Goal: Complete application form: Complete application form

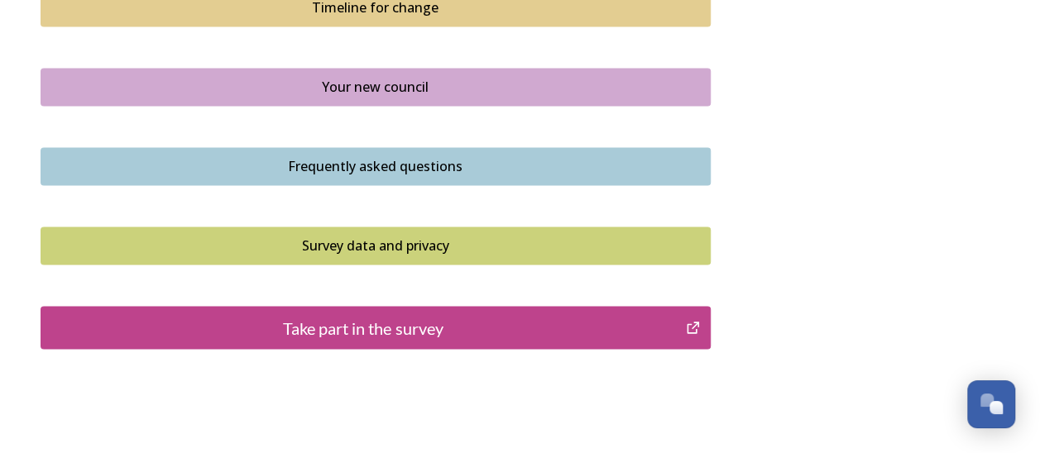
scroll to position [1157, 0]
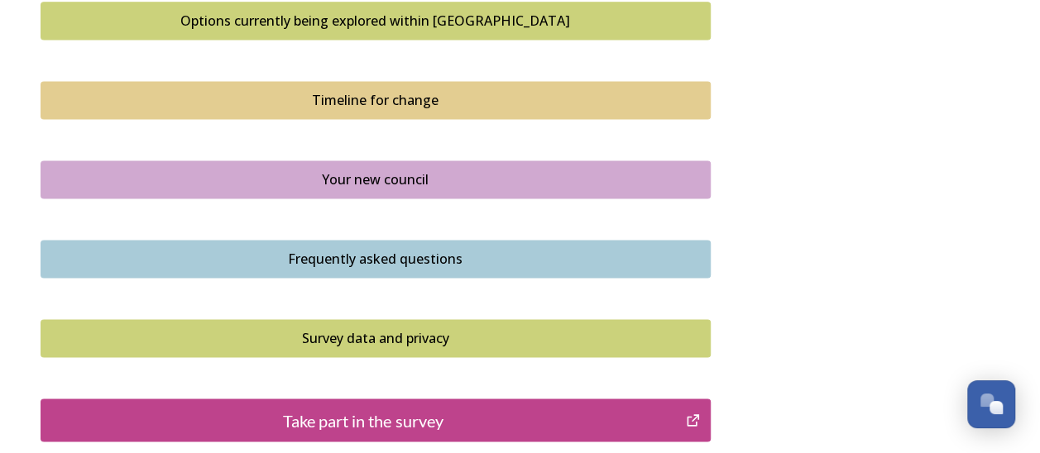
click at [321, 255] on div "Frequently asked questions" at bounding box center [376, 259] width 652 height 20
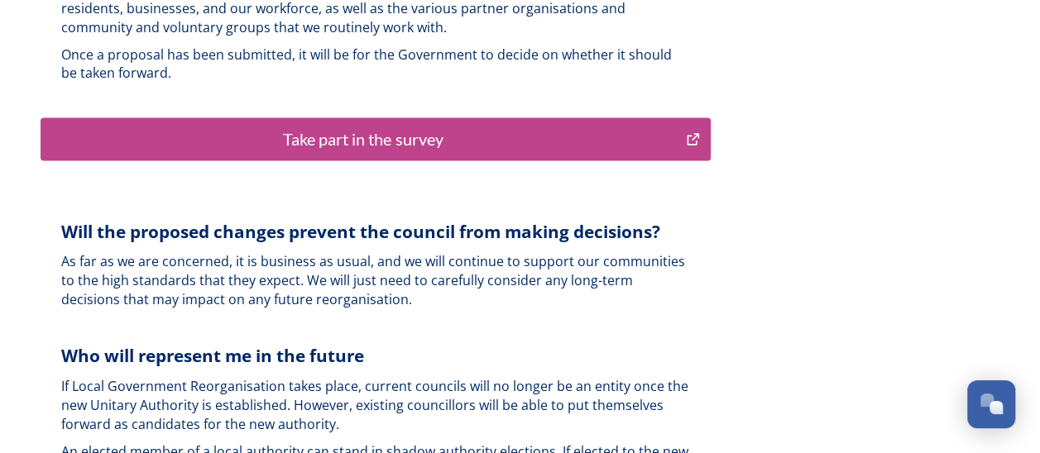
scroll to position [4302, 0]
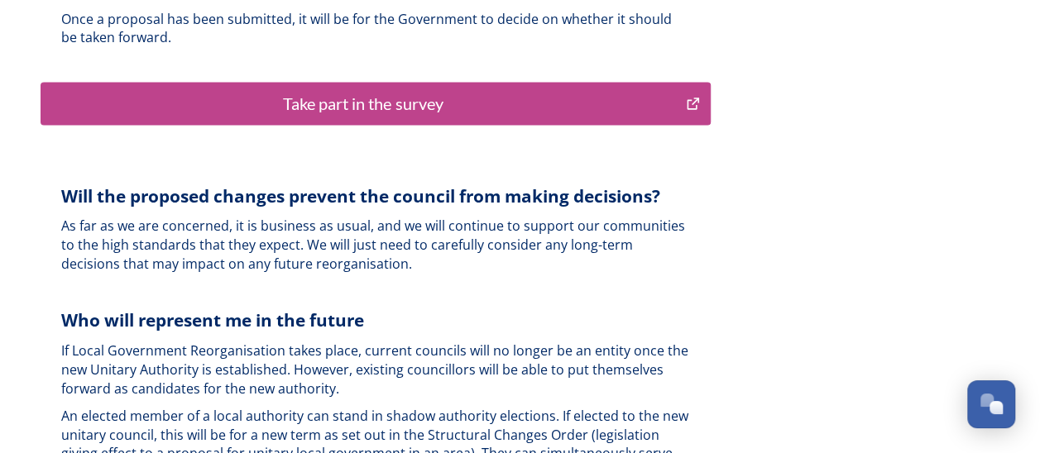
click at [317, 91] on div "Take part in the survey" at bounding box center [364, 103] width 628 height 25
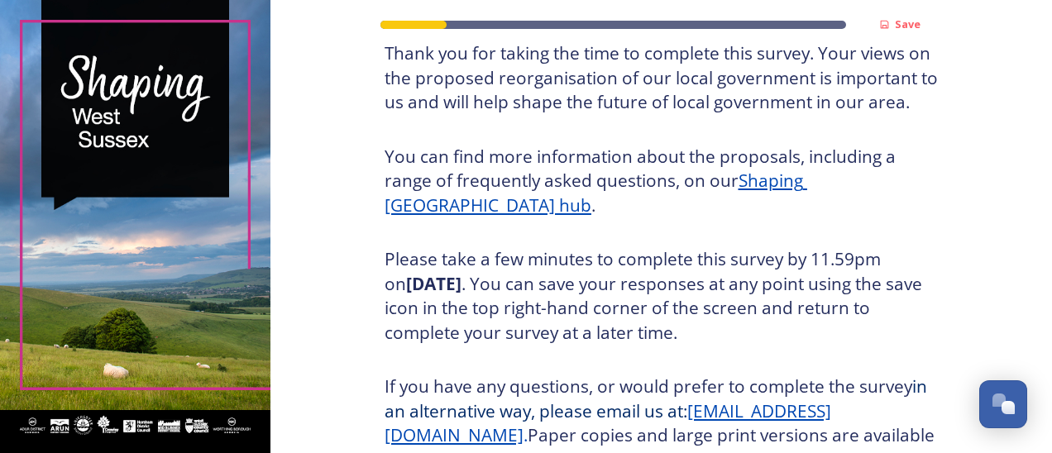
scroll to position [341, 0]
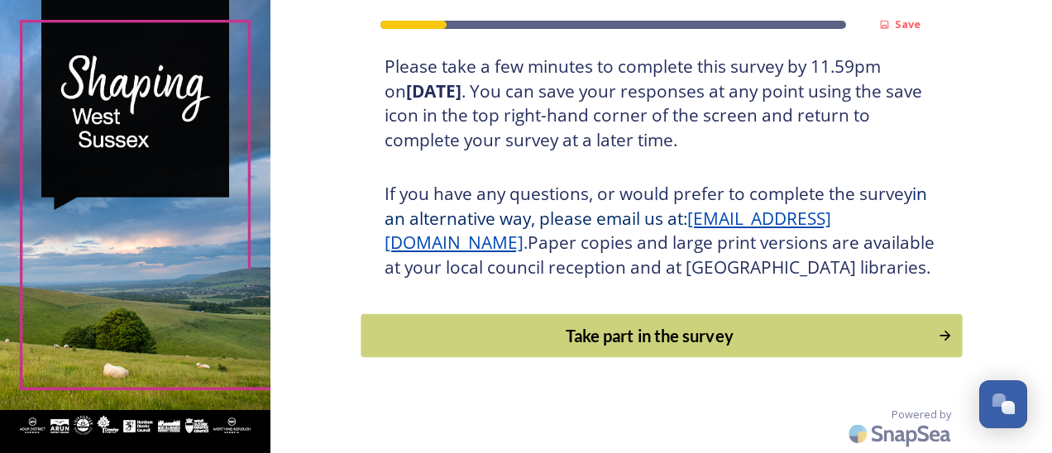
click at [673, 336] on div "Take part in the survey" at bounding box center [649, 335] width 559 height 25
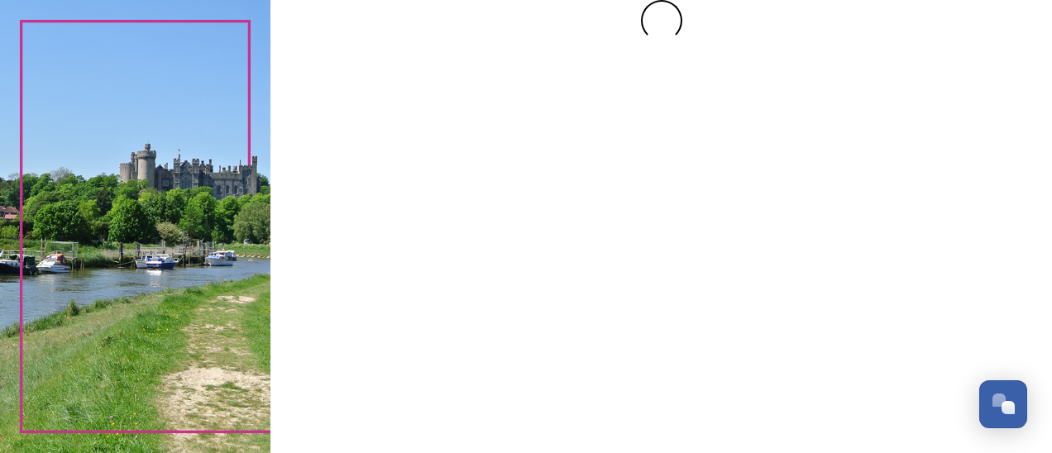
scroll to position [0, 0]
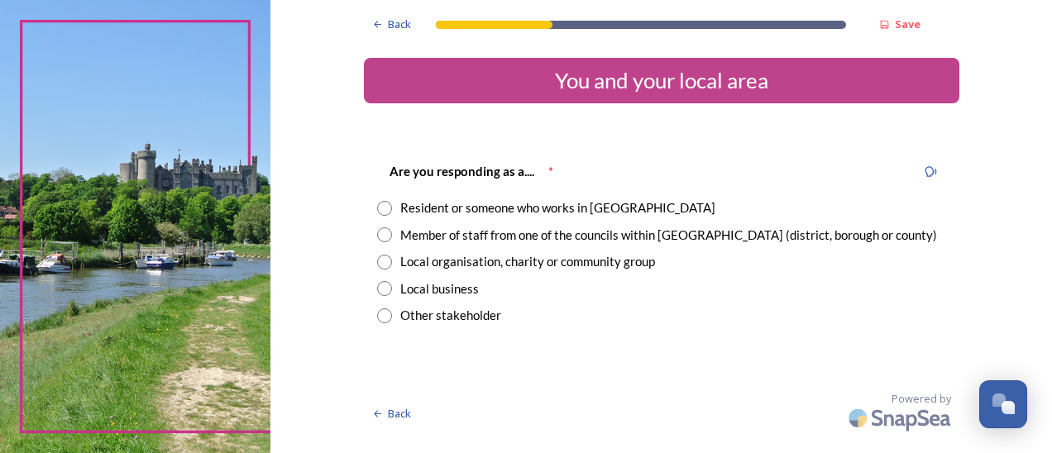
click at [386, 235] on input "radio" at bounding box center [384, 235] width 15 height 15
radio input "true"
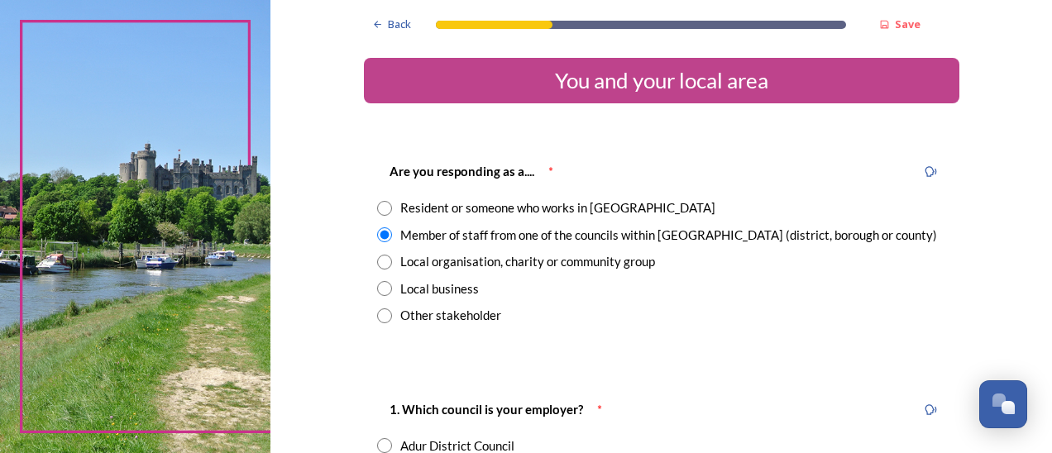
scroll to position [248, 0]
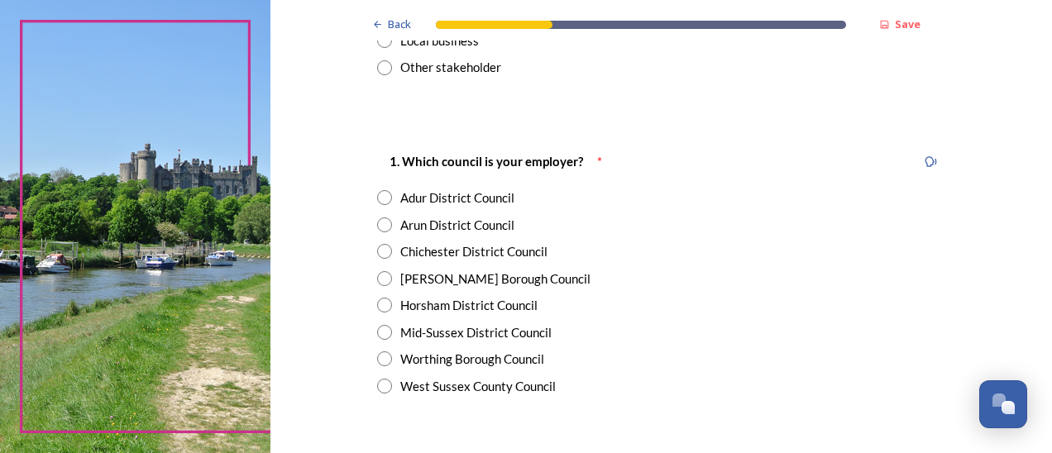
click at [377, 390] on input "radio" at bounding box center [384, 386] width 15 height 15
radio input "true"
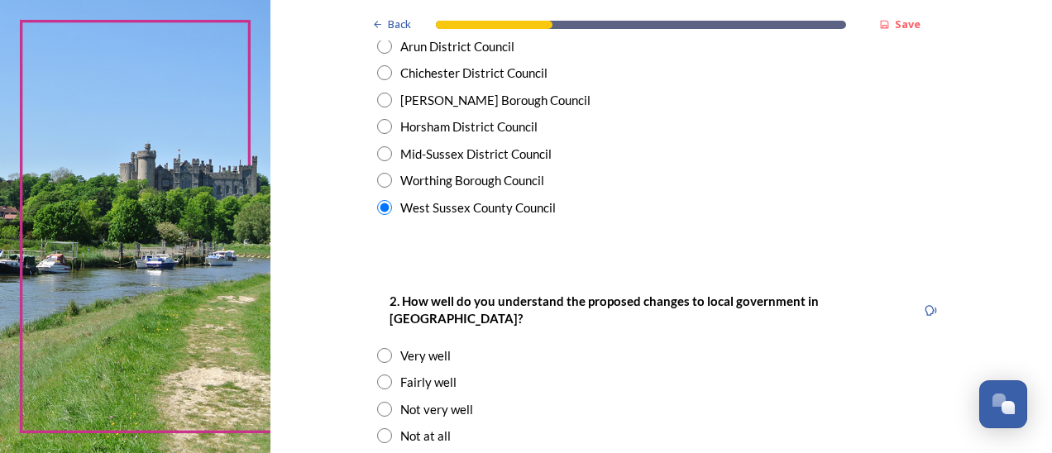
scroll to position [579, 0]
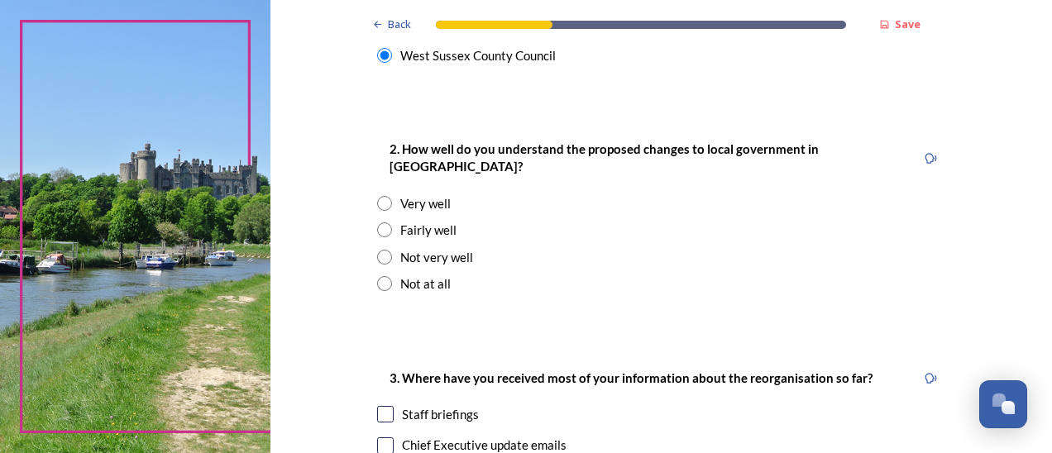
click at [377, 223] on input "radio" at bounding box center [384, 230] width 15 height 15
radio input "true"
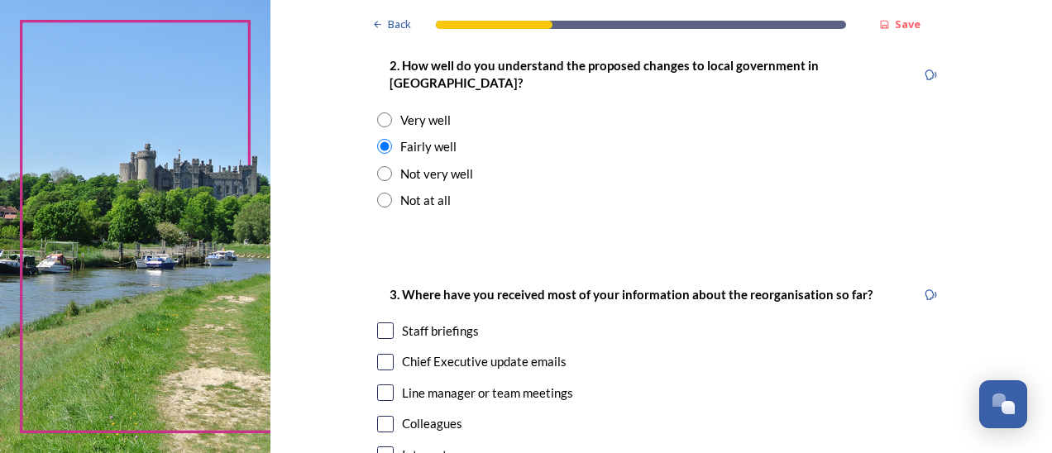
scroll to position [745, 0]
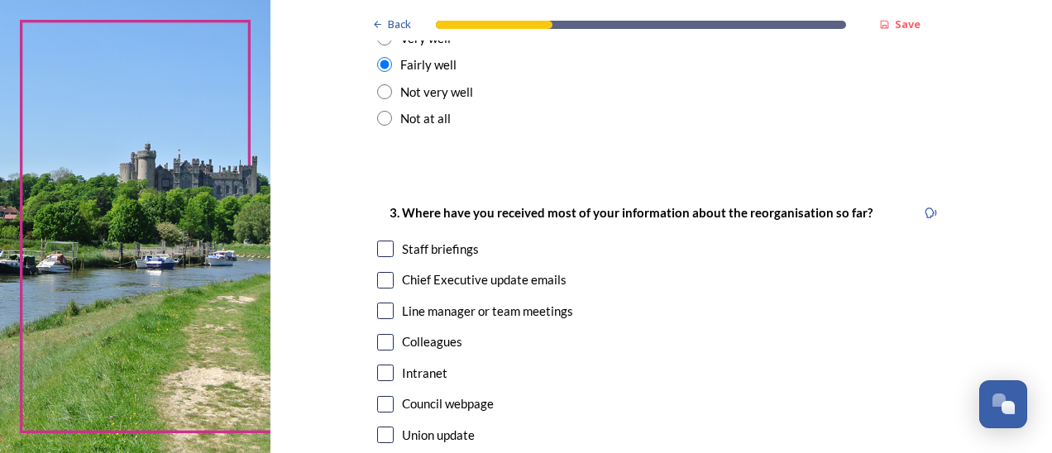
click at [377, 241] on input "checkbox" at bounding box center [385, 249] width 17 height 17
checkbox input "true"
click at [377, 272] on input "checkbox" at bounding box center [385, 280] width 17 height 17
checkbox input "true"
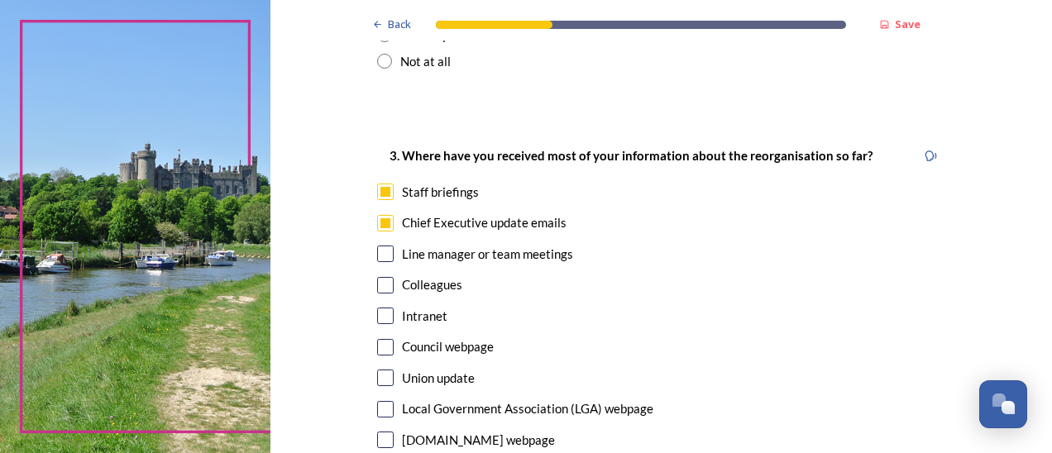
scroll to position [827, 0]
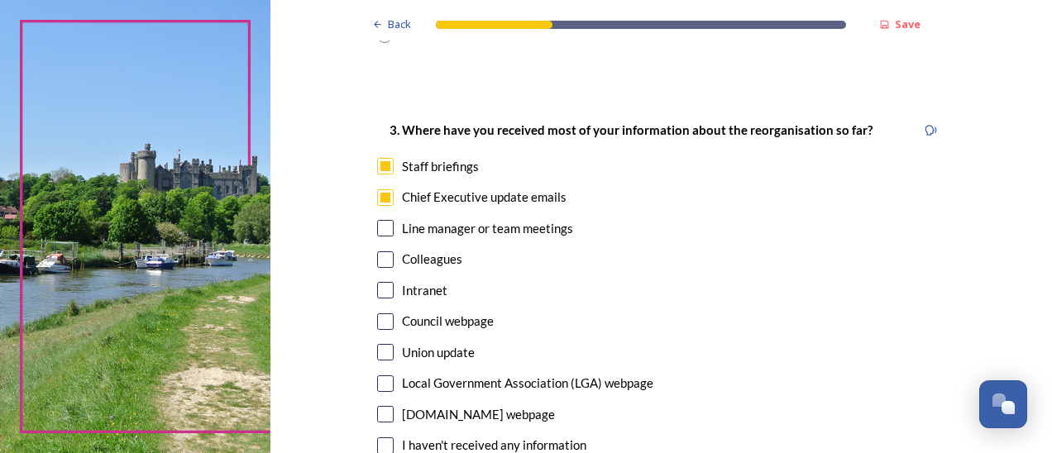
click at [378, 282] on input "checkbox" at bounding box center [385, 290] width 17 height 17
checkbox input "true"
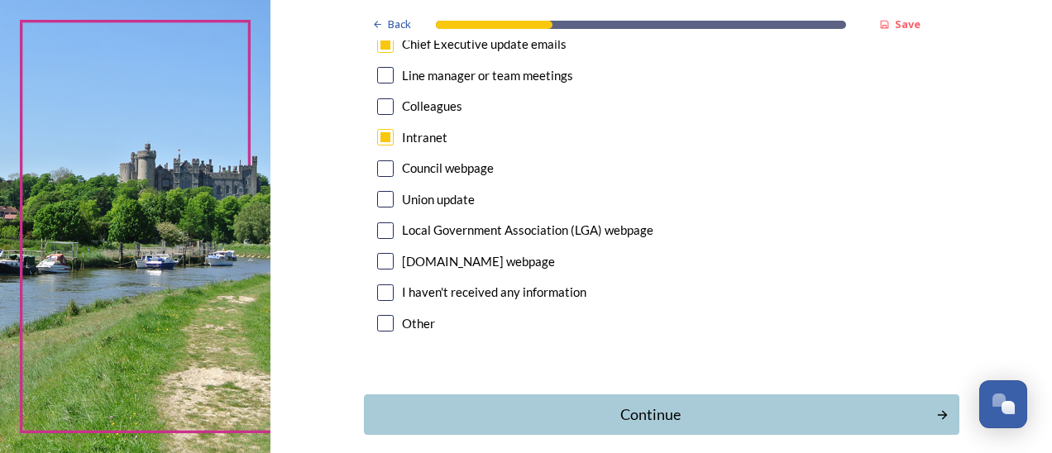
scroll to position [993, 0]
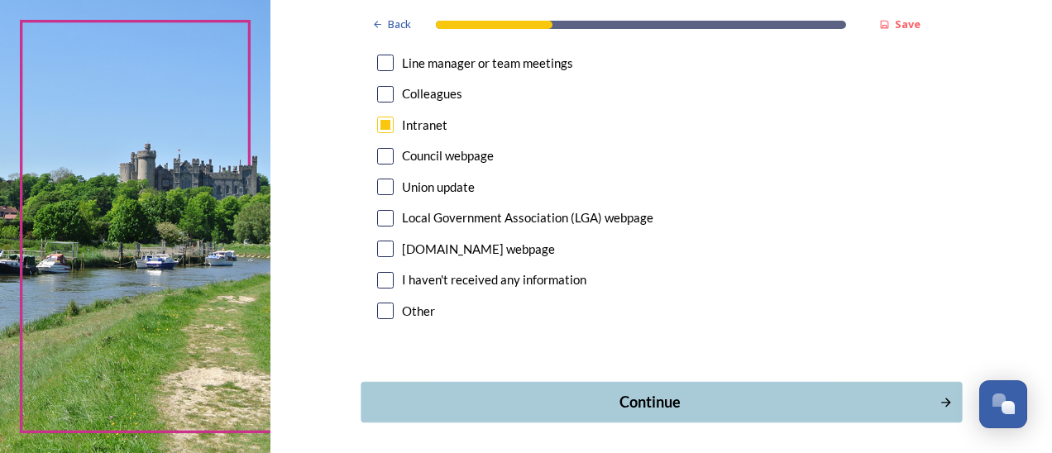
click at [671, 391] on div "Continue" at bounding box center [650, 402] width 560 height 22
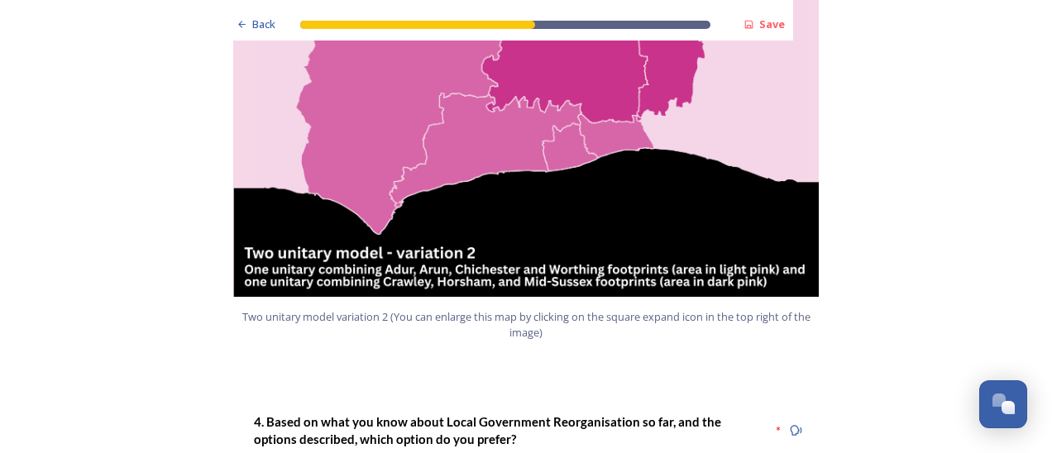
scroll to position [2234, 0]
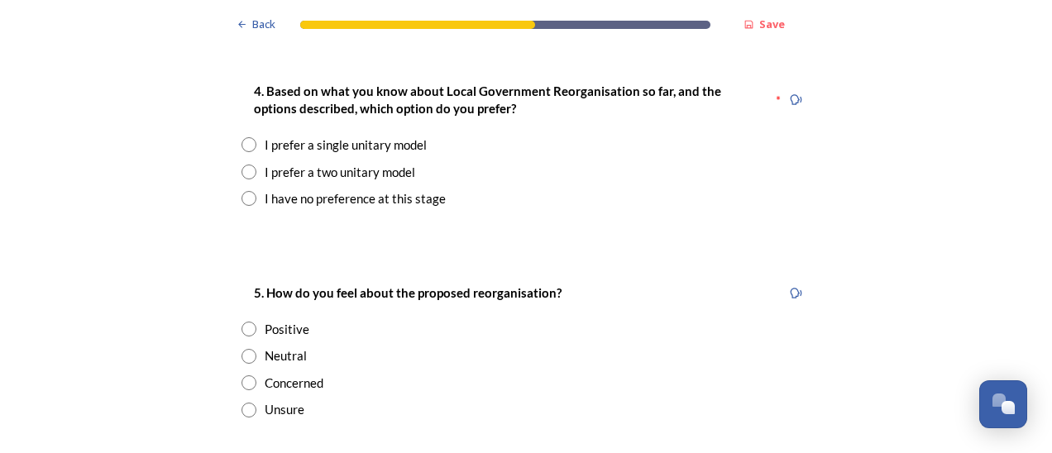
click at [247, 165] on input "radio" at bounding box center [249, 172] width 15 height 15
radio input "true"
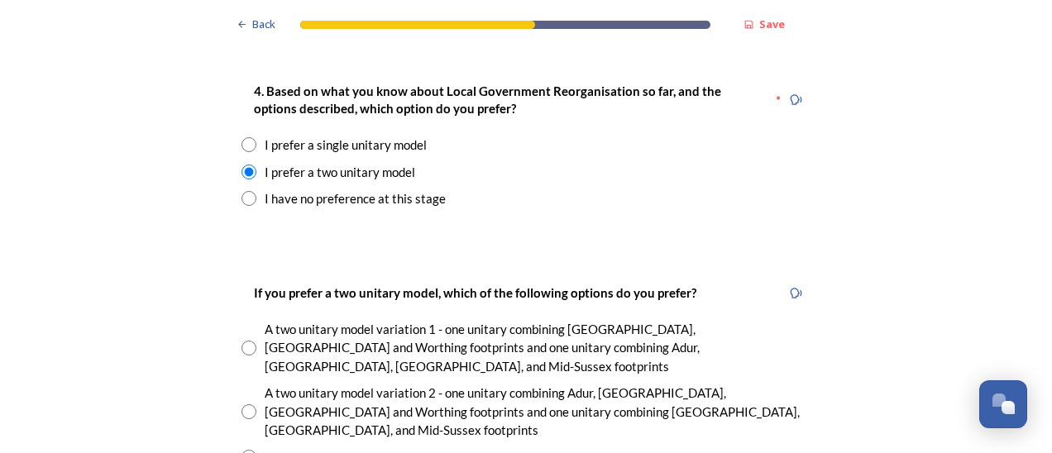
click at [242, 341] on input "radio" at bounding box center [249, 348] width 15 height 15
radio input "true"
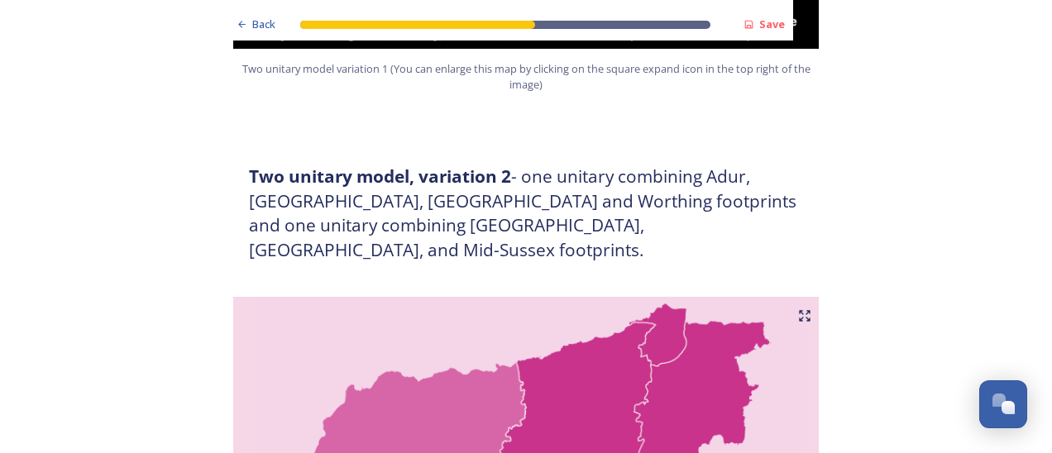
scroll to position [1986, 0]
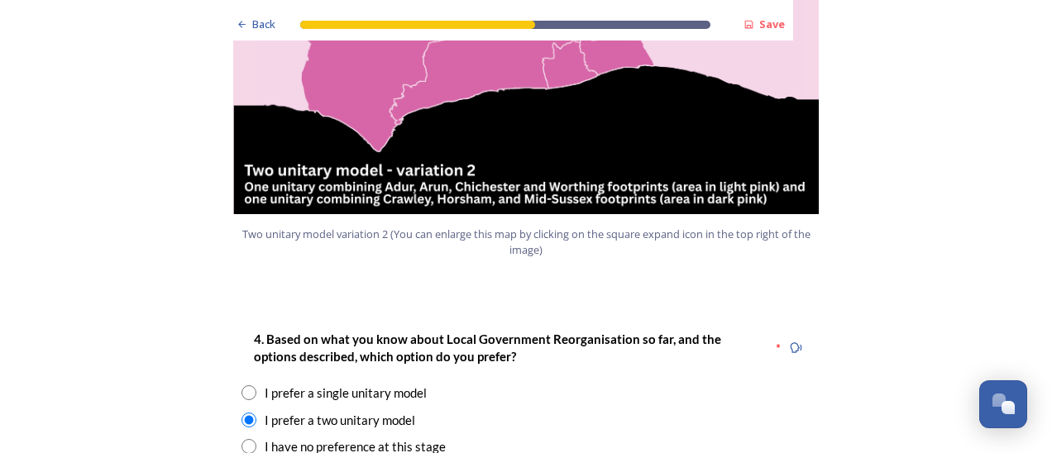
click at [242, 386] on input "radio" at bounding box center [249, 393] width 15 height 15
click at [586, 384] on div "I prefer a single unitary model" at bounding box center [526, 393] width 569 height 19
click at [242, 386] on input "radio" at bounding box center [249, 393] width 15 height 15
radio input "true"
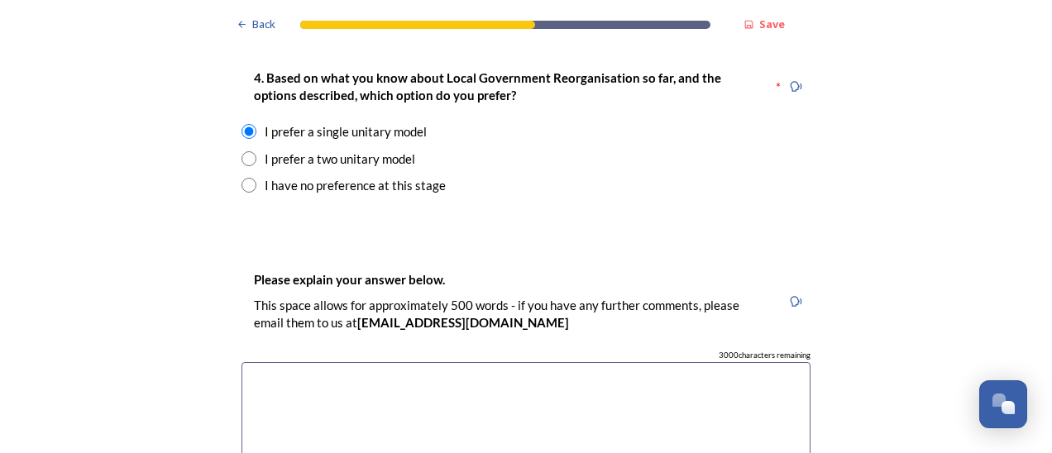
scroll to position [2399, 0]
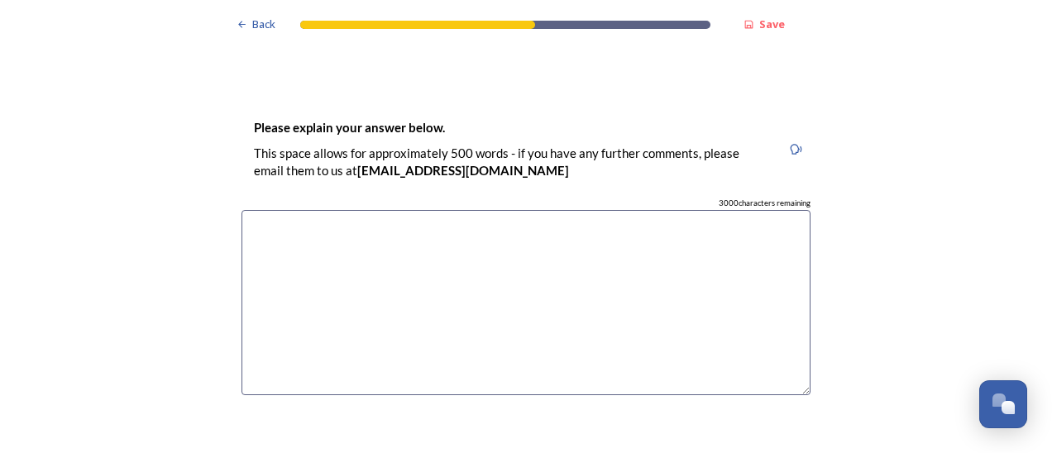
click at [278, 210] on textarea at bounding box center [526, 303] width 569 height 186
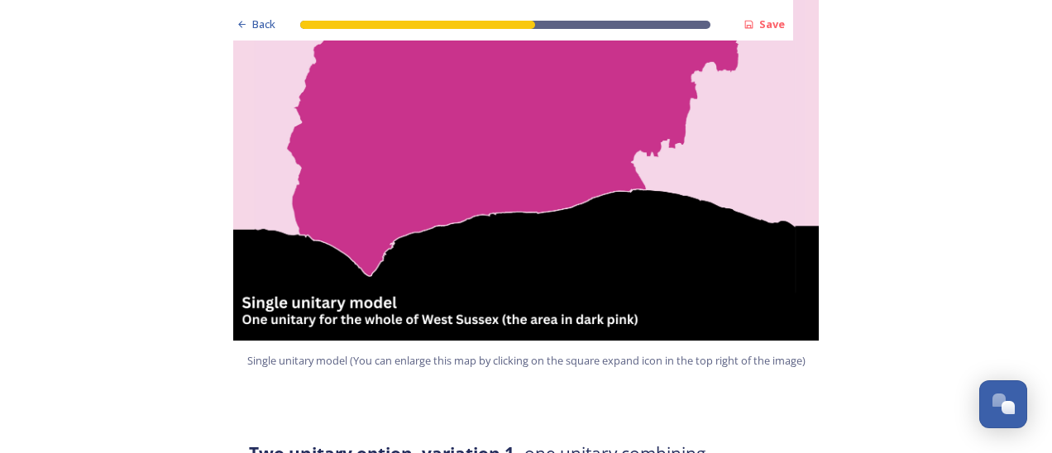
scroll to position [745, 0]
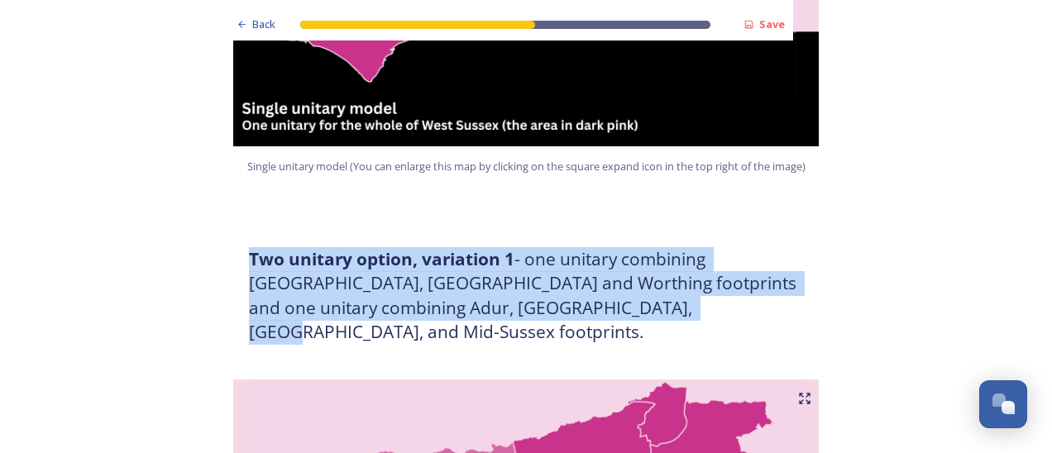
drag, startPoint x: 246, startPoint y: 260, endPoint x: 635, endPoint y: 308, distance: 392.6
click at [635, 308] on h3 "Two unitary option, variation 1 - one unitary combining Arun, Chichester and Wo…" at bounding box center [526, 296] width 554 height 98
drag, startPoint x: 635, startPoint y: 308, endPoint x: 516, endPoint y: 303, distance: 119.2
copy h3 "Two unitary option, variation 1 - one unitary combining Arun, Chichester and Wo…"
click at [730, 331] on div "Two unitary option, variation 1 - one unitary combining Arun, Chichester and Wo…" at bounding box center [526, 296] width 596 height 134
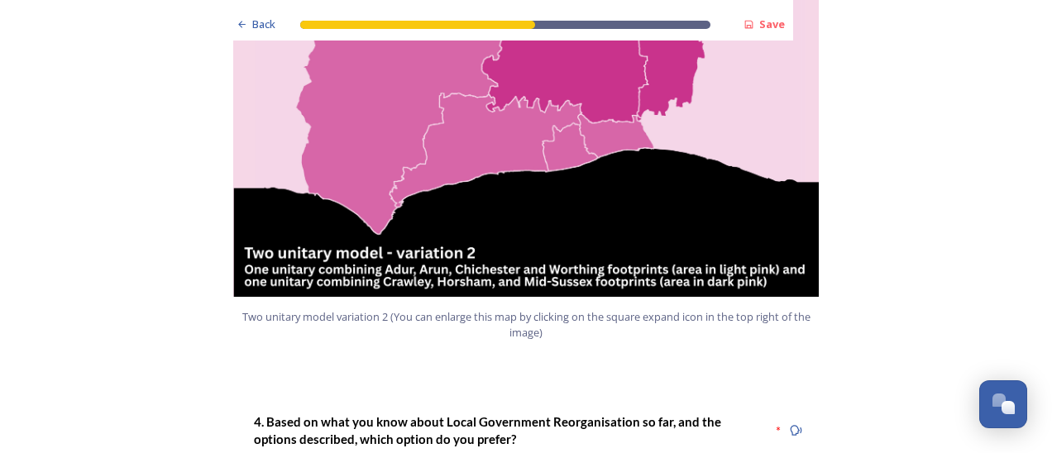
scroll to position [1572, 0]
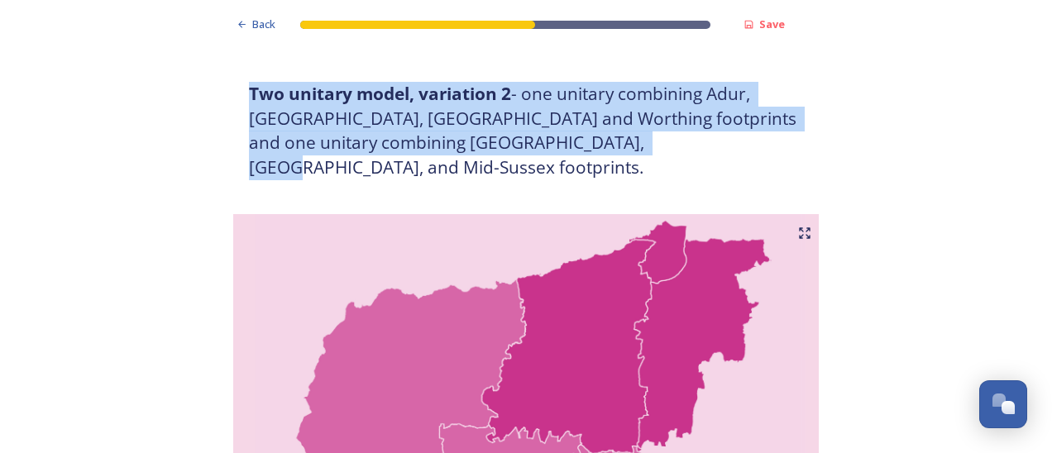
drag, startPoint x: 241, startPoint y: 65, endPoint x: 644, endPoint y: 117, distance: 406.3
click at [644, 117] on div "Two unitary model, variation 2 - one unitary combining Adur, Arun, Chichester a…" at bounding box center [526, 130] width 579 height 117
drag, startPoint x: 644, startPoint y: 117, endPoint x: 520, endPoint y: 109, distance: 124.4
copy h3 "Two unitary model, variation 2 - one unitary combining Adur, Arun, Chichester a…"
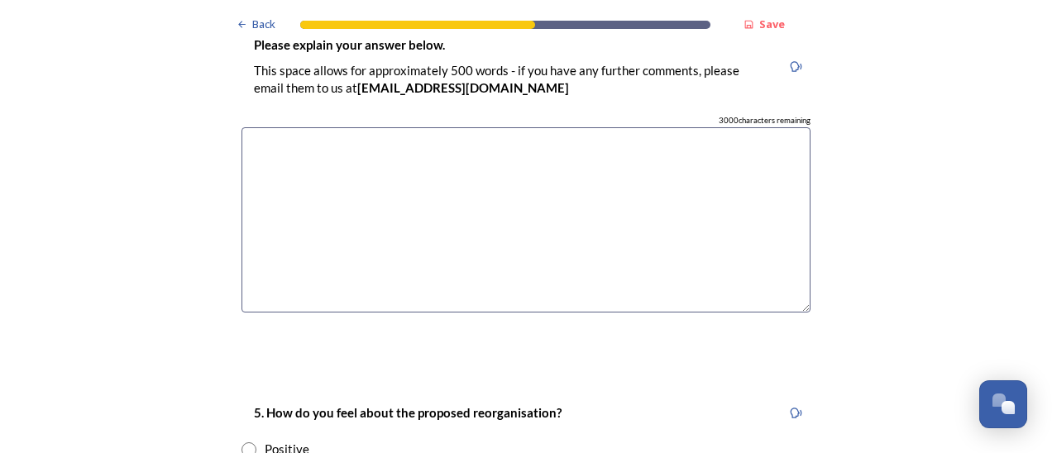
scroll to position [2647, 0]
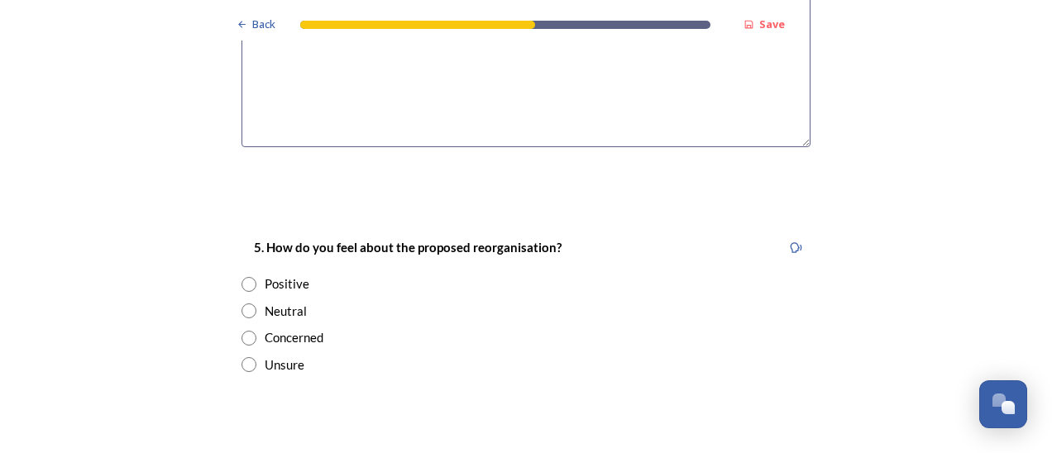
click at [242, 331] on input "radio" at bounding box center [249, 338] width 15 height 15
radio input "true"
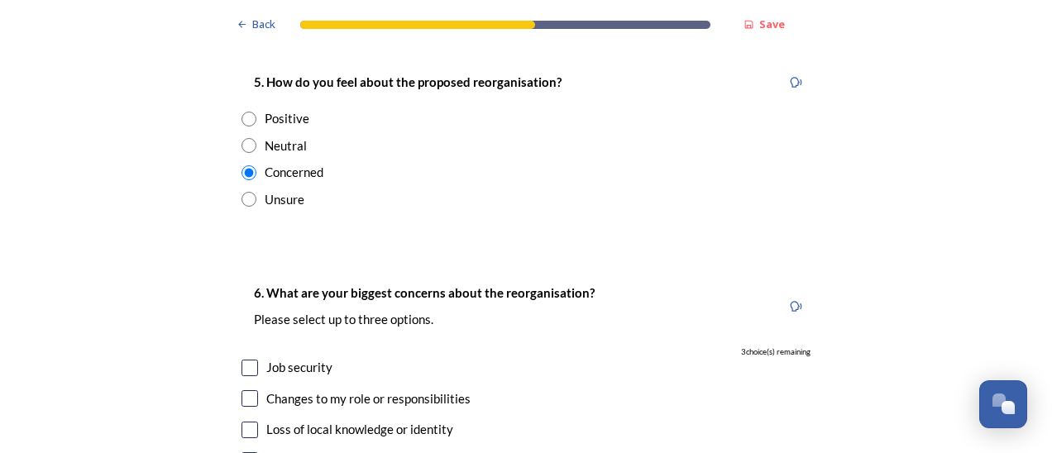
scroll to position [2896, 0]
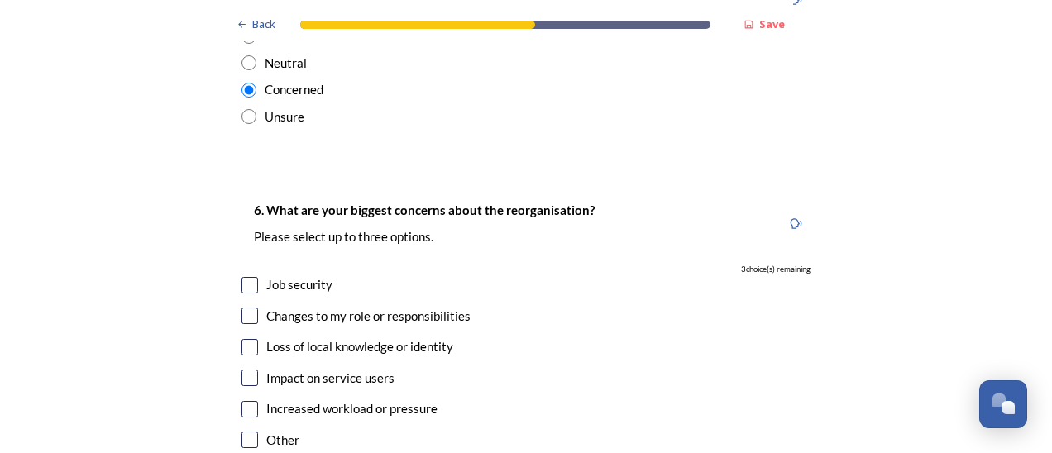
click at [242, 432] on input "checkbox" at bounding box center [250, 440] width 17 height 17
checkbox input "true"
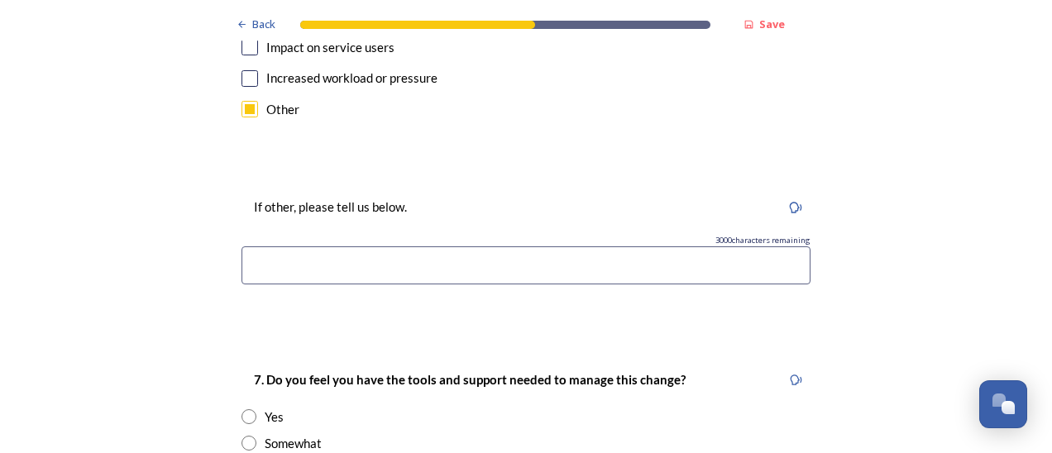
click at [246, 247] on input at bounding box center [526, 266] width 569 height 38
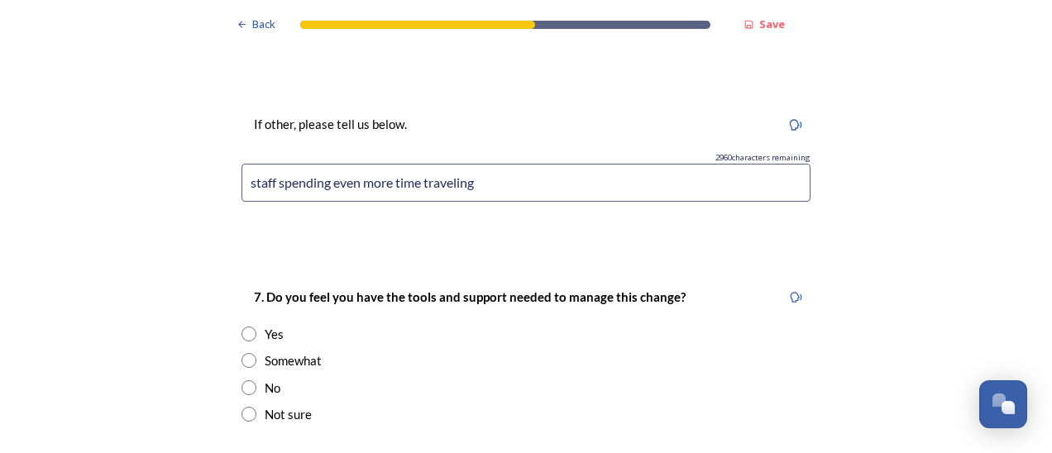
type input "staff spending even more time traveling"
click at [248, 407] on input "radio" at bounding box center [249, 414] width 15 height 15
radio input "true"
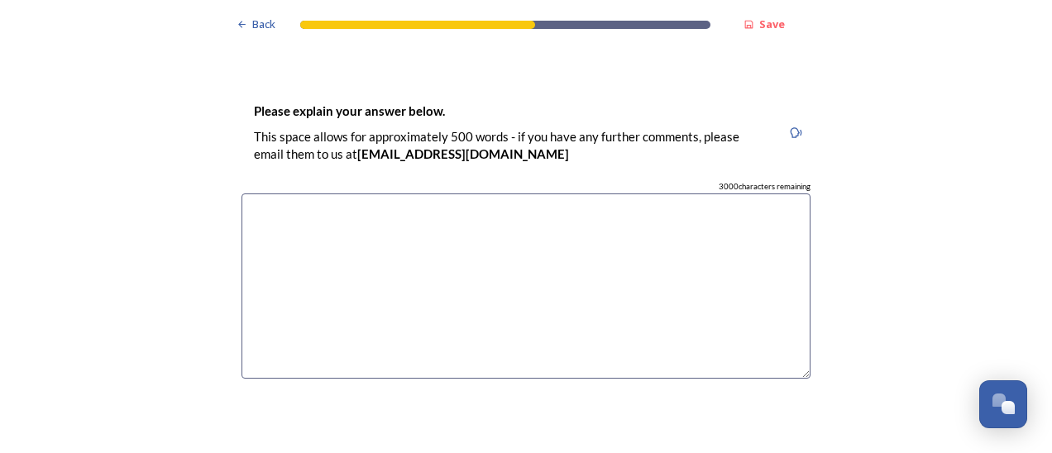
scroll to position [2317, 0]
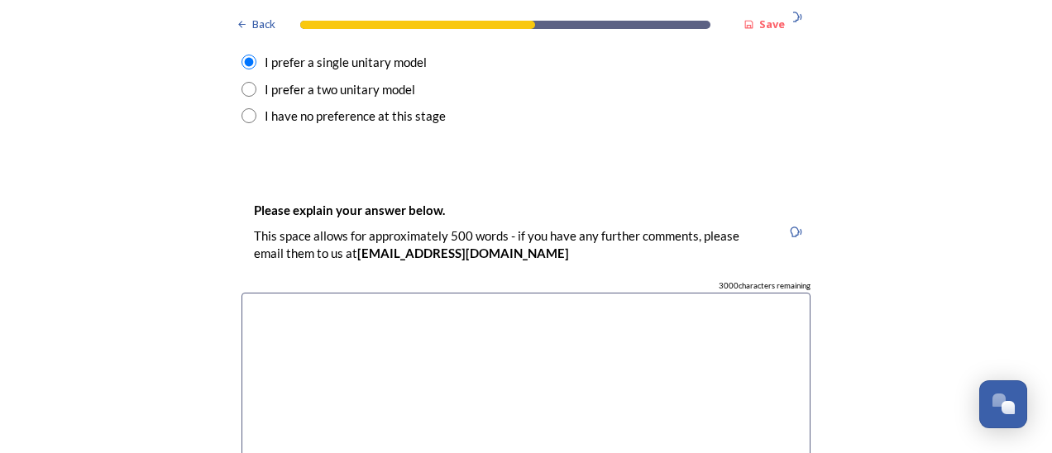
click at [281, 293] on textarea at bounding box center [526, 386] width 569 height 186
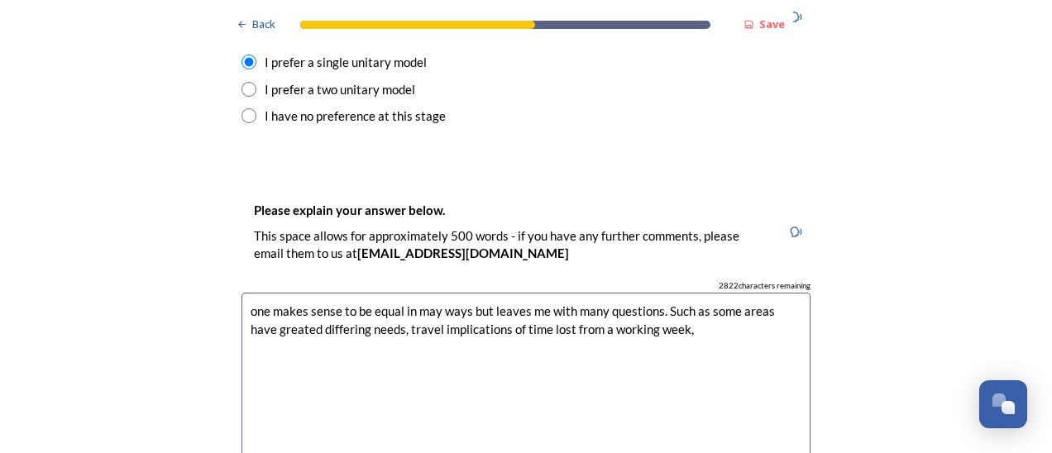
click at [262, 293] on textarea "one makes sense to be equal in may ways but leaves me with many questions. Such…" at bounding box center [526, 386] width 569 height 186
click at [688, 293] on textarea "one makes sense to be equal in may ways but leaves me with many questions. Such…" at bounding box center [526, 386] width 569 height 186
click at [789, 293] on textarea "one makes sense to be equal in may ways but leaves me with many questions. Such…" at bounding box center [526, 386] width 569 height 186
click at [704, 293] on textarea "one makes sense to be equal in may ways but leaves me with many questions. Such…" at bounding box center [526, 386] width 569 height 186
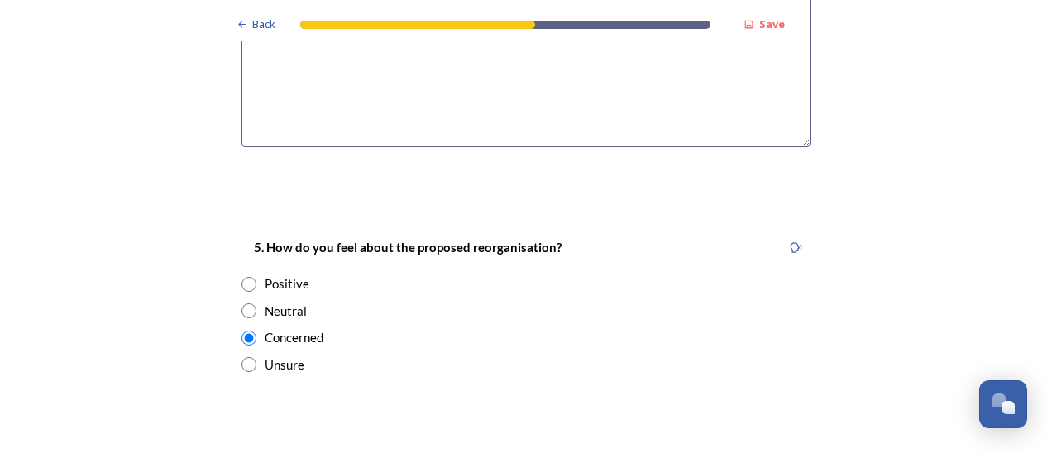
scroll to position [2399, 0]
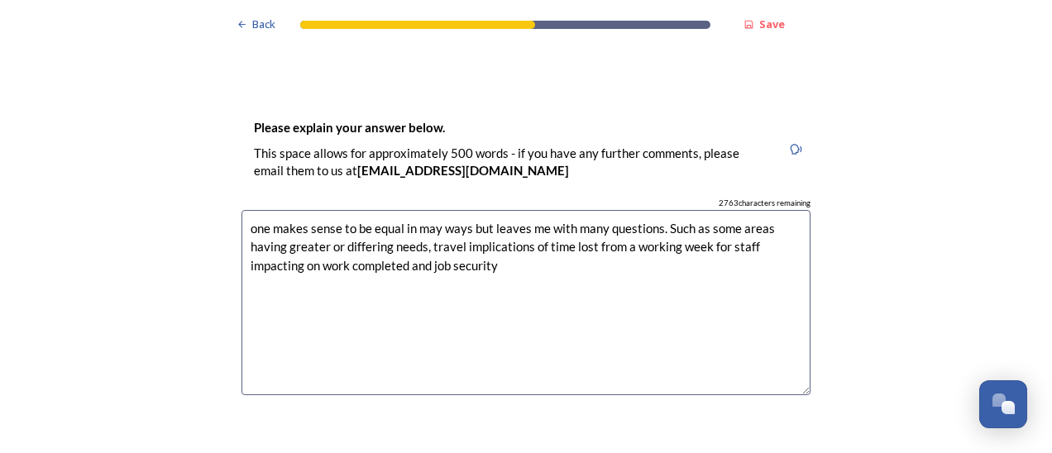
click at [405, 217] on textarea "one makes sense to be equal in may ways but leaves me with many questions. Such…" at bounding box center [526, 303] width 569 height 186
click at [740, 218] on textarea "one makes sense to be equal in may ways but leaves me with many questions. Such…" at bounding box center [526, 303] width 569 height 186
click at [412, 215] on textarea "one makes sense to be equal in may ways but leaves me with many questions. Such…" at bounding box center [526, 303] width 569 height 186
click at [419, 210] on textarea "one makes sense to be equal in may ways but leaves me with many questions. Such…" at bounding box center [526, 303] width 569 height 186
click at [404, 218] on textarea "one makes sense to be equal in may ways but leaves me with many questions. Such…" at bounding box center [526, 303] width 569 height 186
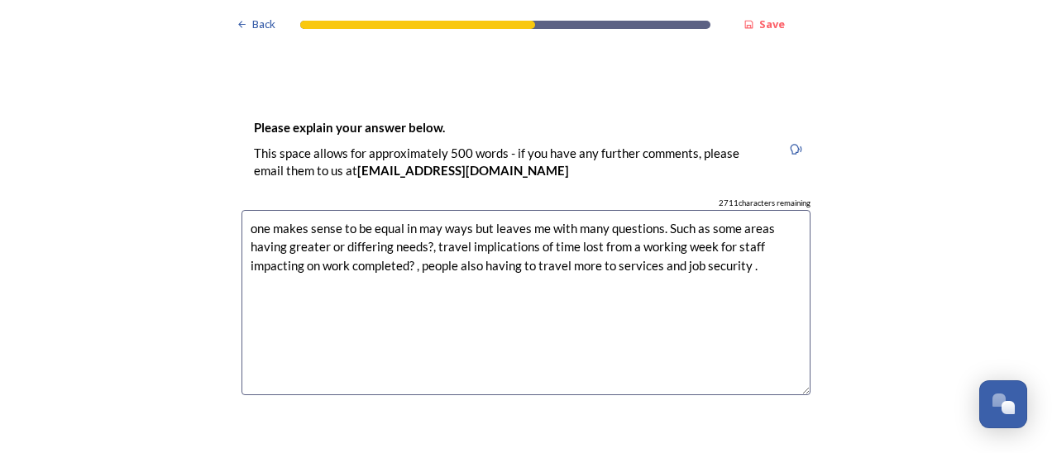
click at [654, 218] on textarea "one makes sense to be equal in may ways but leaves me with many questions. Such…" at bounding box center [526, 303] width 569 height 186
click at [745, 216] on textarea "one makes sense to be equal in may ways but leaves me with many questions. Such…" at bounding box center [526, 303] width 569 height 186
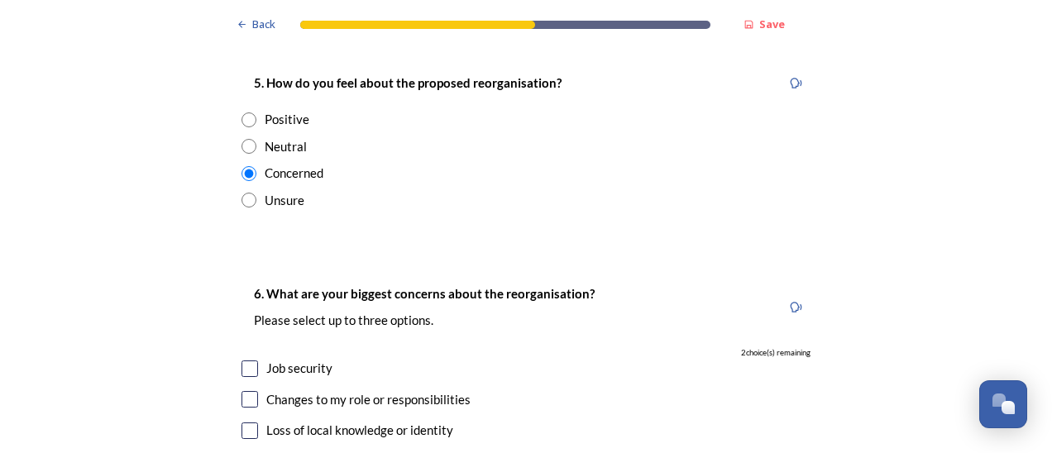
scroll to position [2813, 0]
type textarea "one makes sense to be equal in may ways but leaves me with many questions. Such…"
click at [242, 192] on input "radio" at bounding box center [249, 199] width 15 height 15
radio input "true"
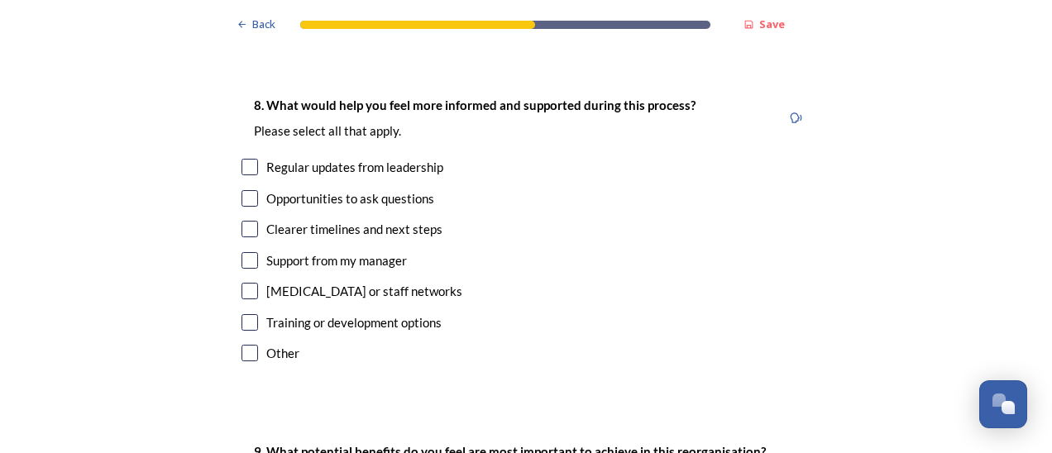
scroll to position [3723, 0]
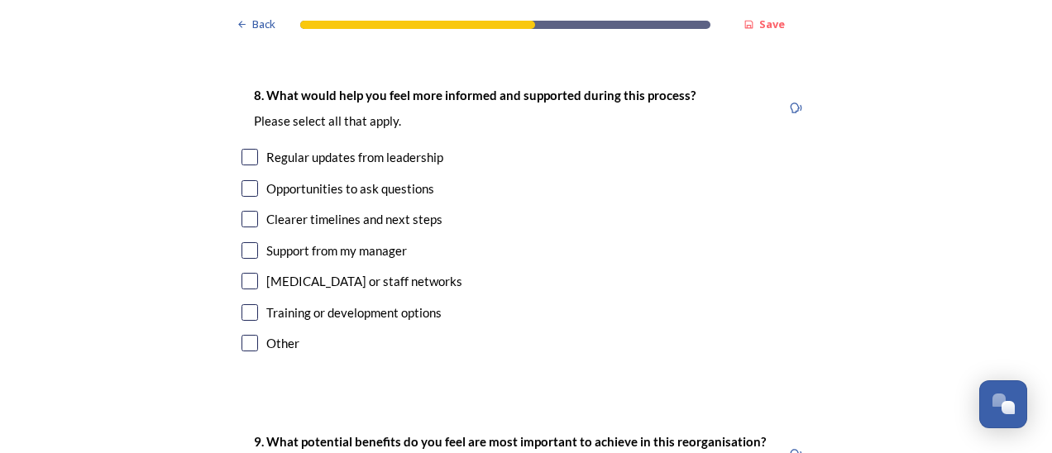
click at [242, 180] on input "checkbox" at bounding box center [250, 188] width 17 height 17
checkbox input "true"
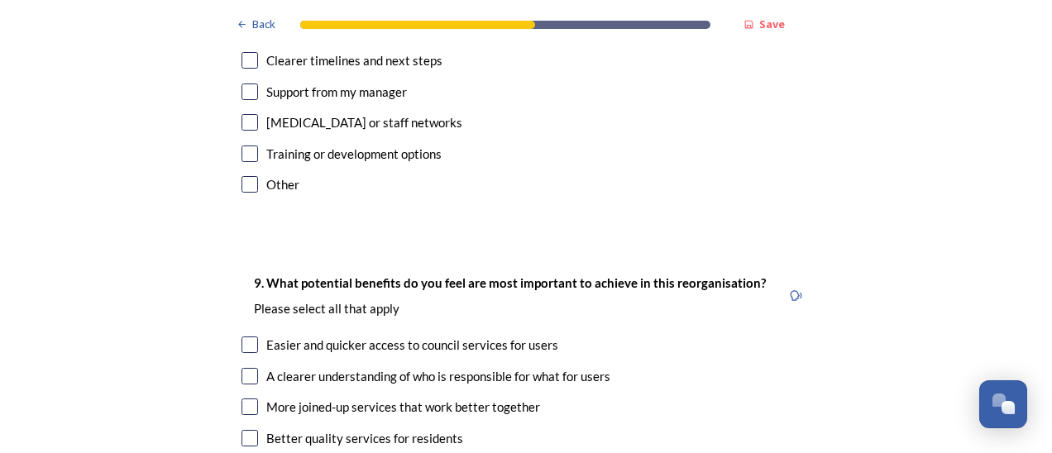
scroll to position [3888, 0]
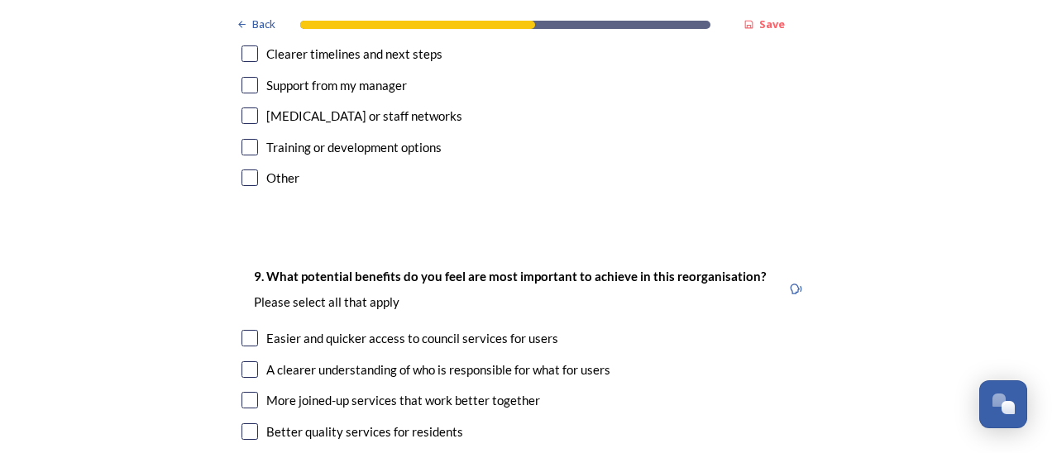
click at [247, 330] on input "checkbox" at bounding box center [250, 338] width 17 height 17
checkbox input "true"
click at [242, 392] on input "checkbox" at bounding box center [250, 400] width 17 height 17
checkbox input "true"
click at [245, 362] on input "checkbox" at bounding box center [250, 370] width 17 height 17
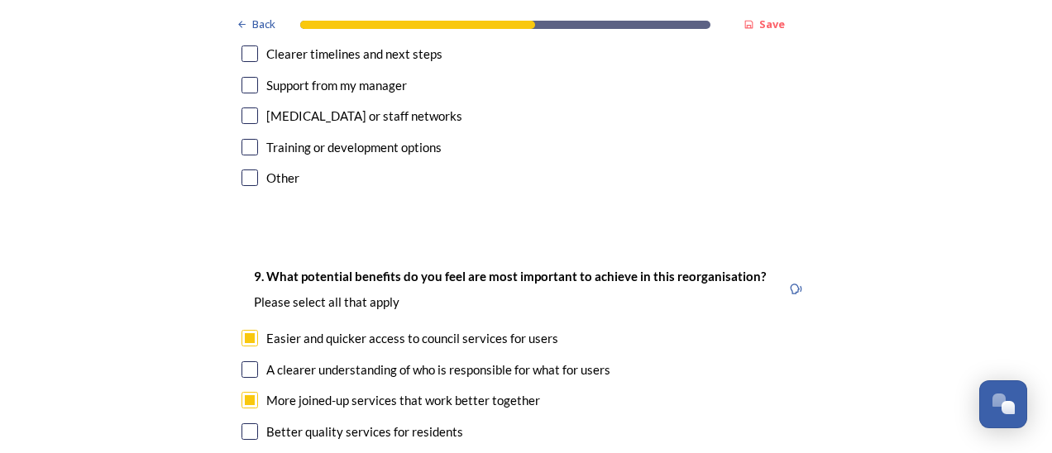
checkbox input "true"
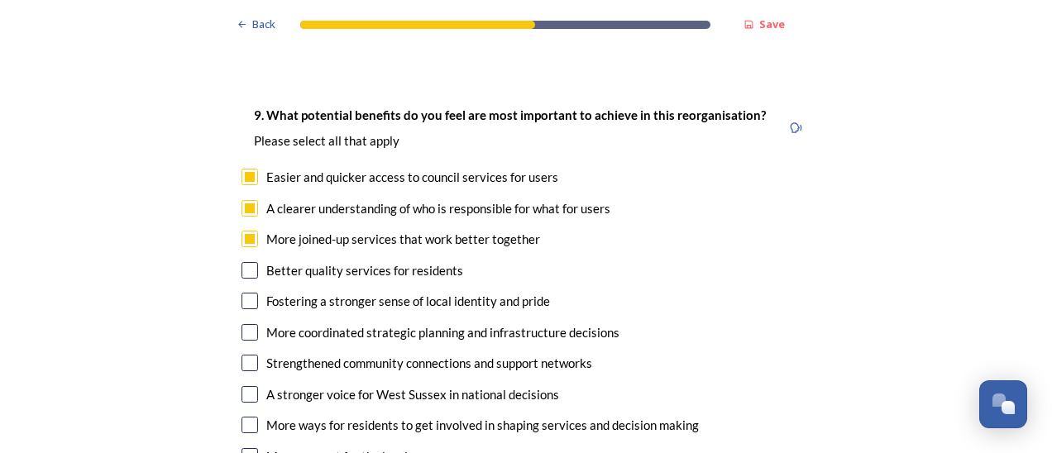
scroll to position [4054, 0]
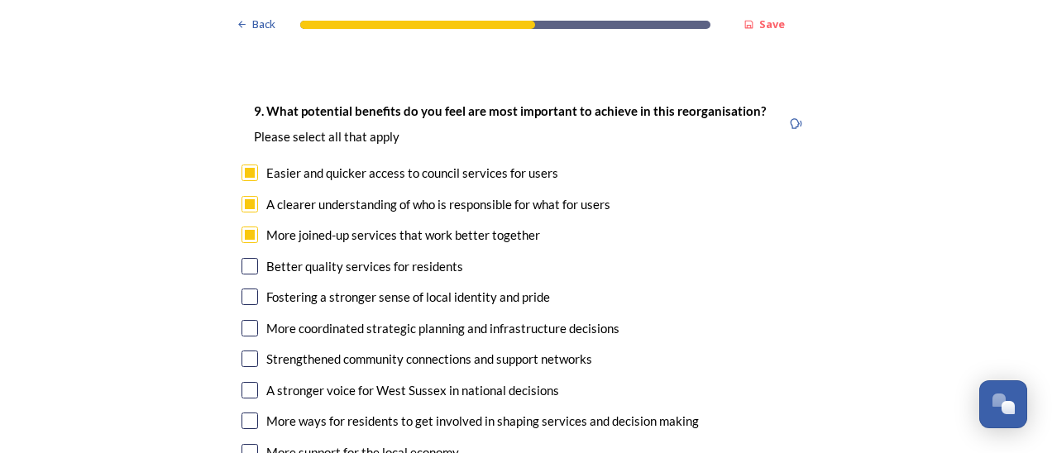
click at [248, 258] on input "checkbox" at bounding box center [250, 266] width 17 height 17
checkbox input "true"
click at [248, 289] on input "checkbox" at bounding box center [250, 297] width 17 height 17
checkbox input "true"
click at [250, 320] on input "checkbox" at bounding box center [250, 328] width 17 height 17
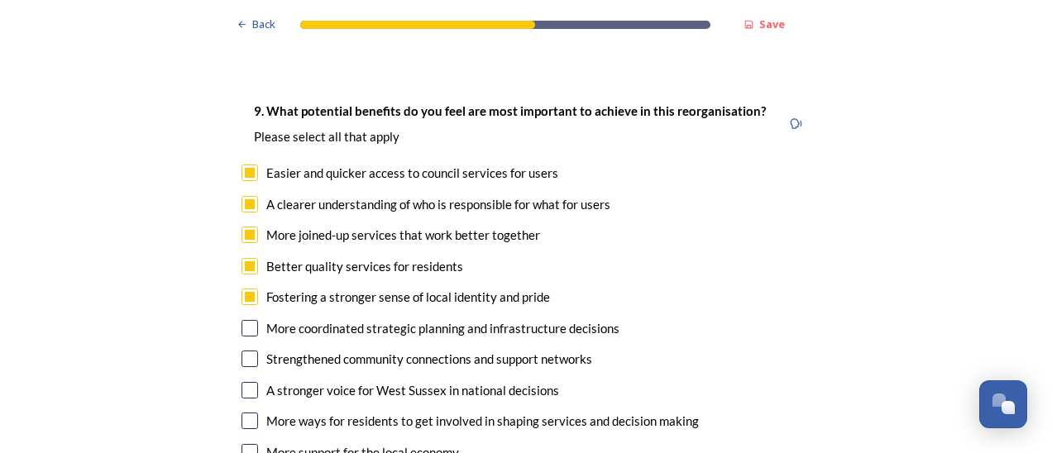
checkbox input "true"
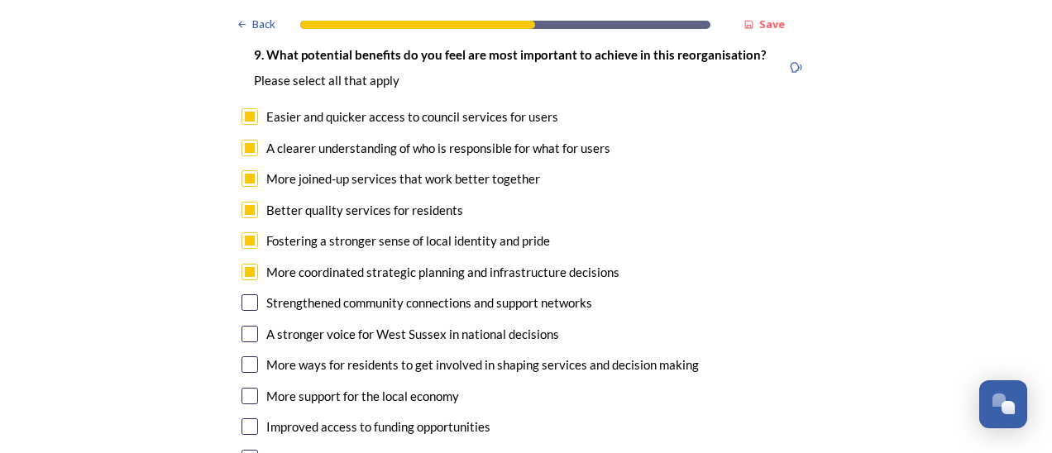
scroll to position [4137, 0]
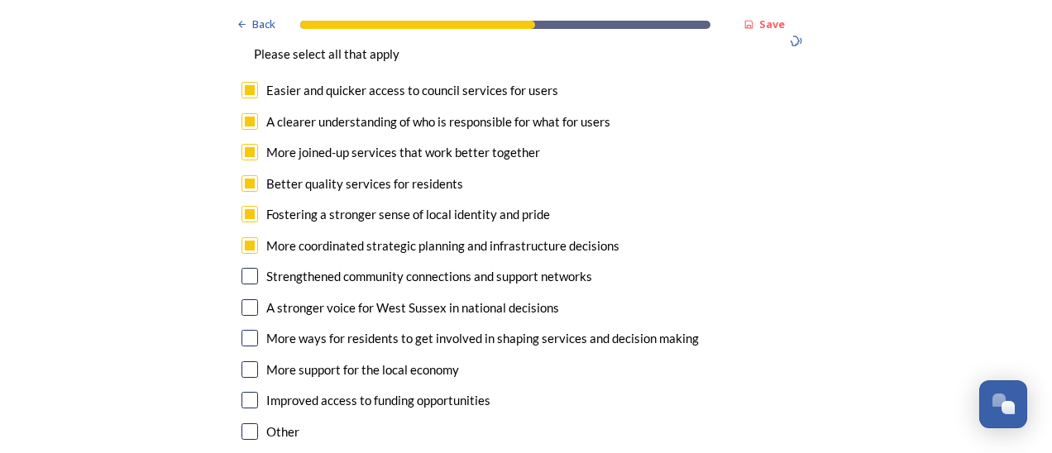
click at [245, 362] on input "checkbox" at bounding box center [250, 370] width 17 height 17
checkbox input "true"
click at [248, 392] on input "checkbox" at bounding box center [250, 400] width 17 height 17
checkbox input "true"
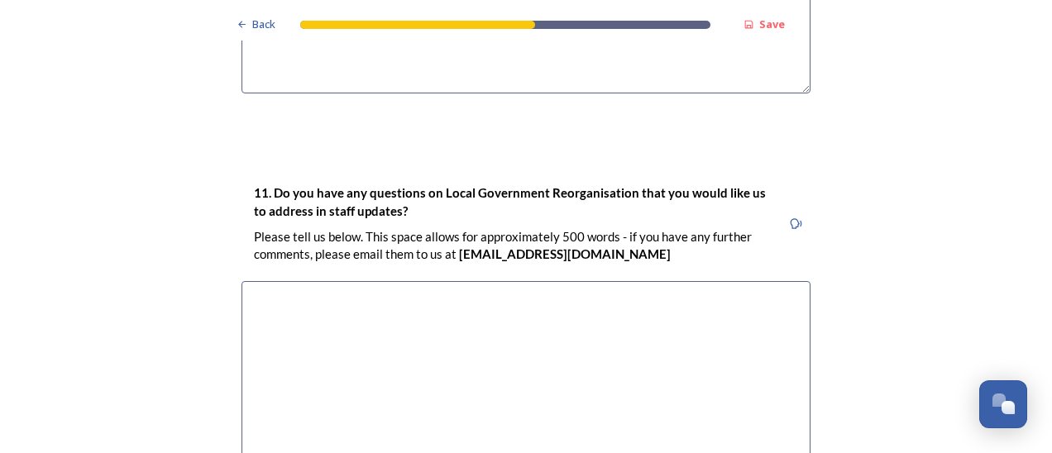
scroll to position [4881, 0]
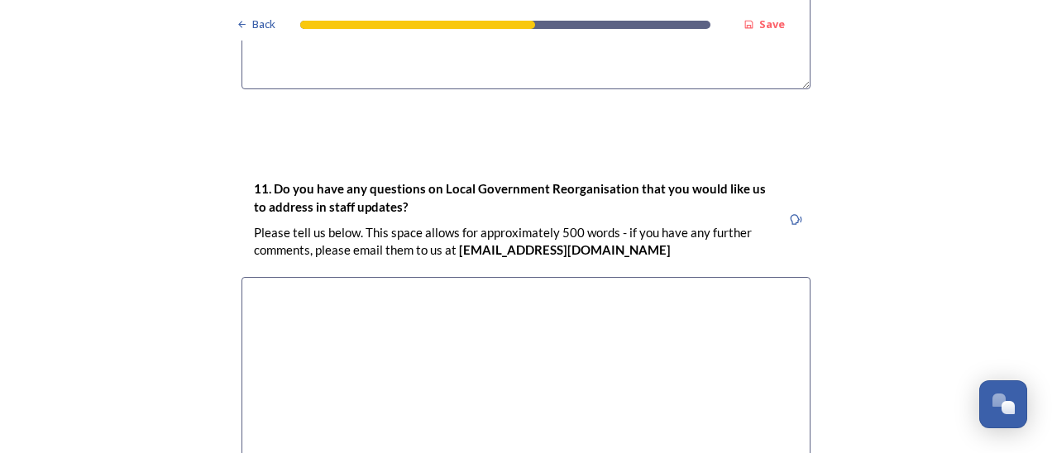
click at [282, 277] on textarea at bounding box center [526, 370] width 569 height 186
click at [529, 277] on textarea "travel requirements for staff and families for services." at bounding box center [526, 370] width 569 height 186
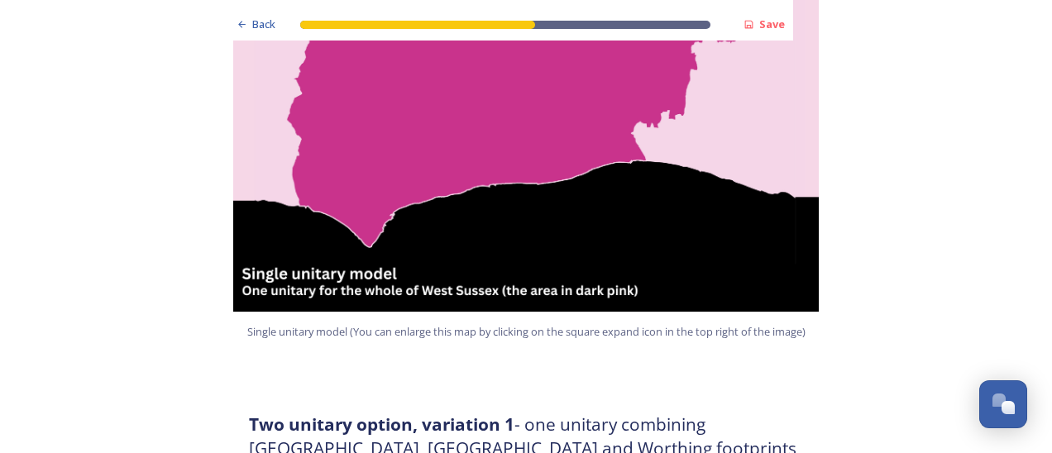
scroll to position [165, 0]
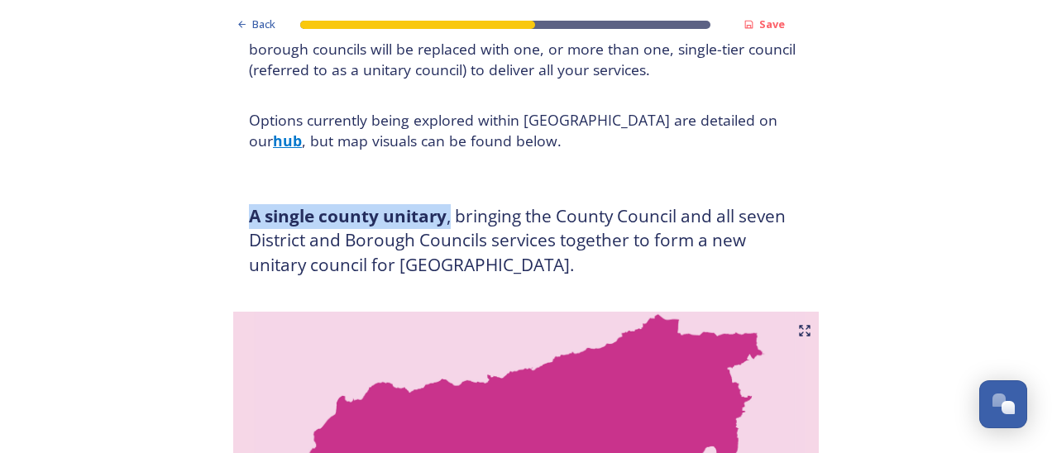
drag, startPoint x: 240, startPoint y: 218, endPoint x: 444, endPoint y: 225, distance: 204.5
click at [444, 225] on div "A single county unitary , bringing the County Council and all seven District an…" at bounding box center [526, 240] width 579 height 93
drag, startPoint x: 444, startPoint y: 225, endPoint x: 429, endPoint y: 225, distance: 15.7
copy h3 "A single county unitary ,"
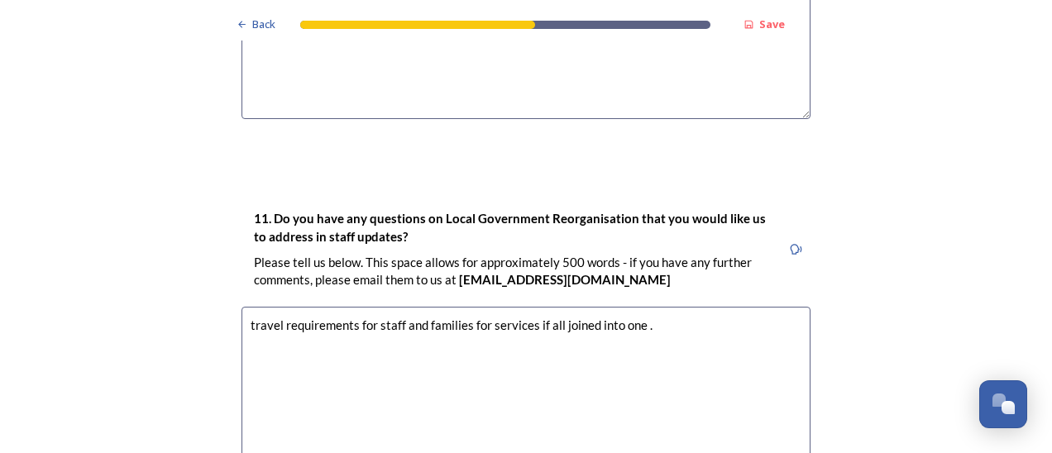
scroll to position [5047, 0]
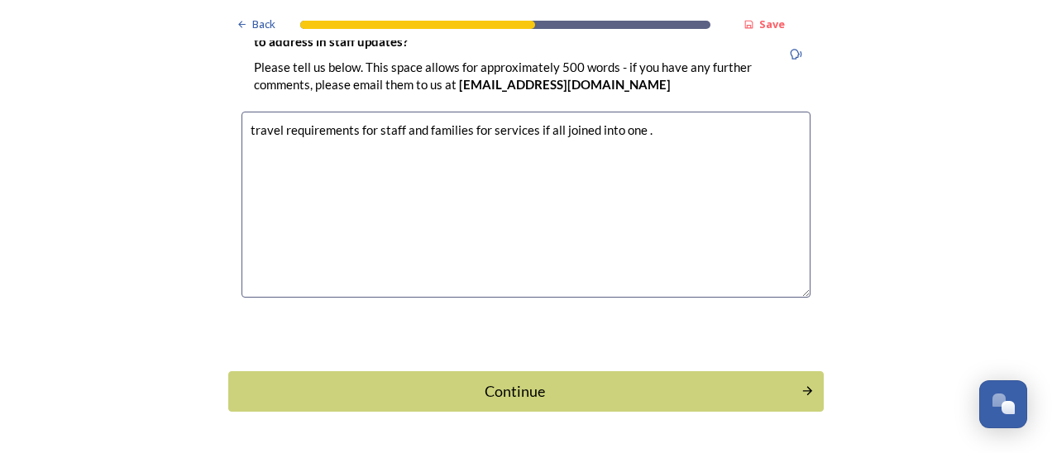
click at [620, 112] on textarea "travel requirements for staff and families for services if all joined into one ." at bounding box center [526, 205] width 569 height 186
paste textarea "A single county unitary,"
click at [620, 112] on textarea "travel requirements for staff and families for services if all joined into A si…" at bounding box center [526, 205] width 569 height 186
click at [741, 112] on textarea "travel requirements for staff and families for services if all joined into a si…" at bounding box center [526, 205] width 569 height 186
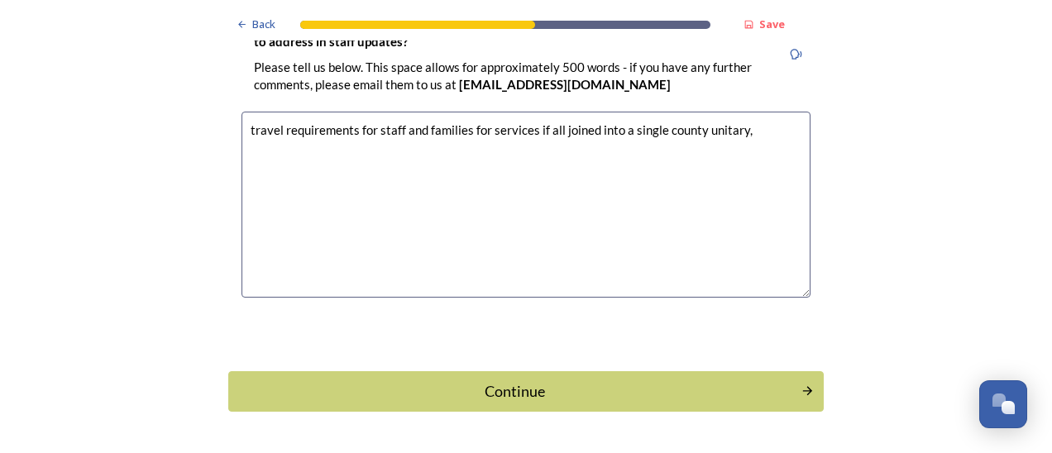
click at [247, 112] on textarea "travel requirements for staff and families for services if all joined into a si…" at bounding box center [526, 205] width 569 height 186
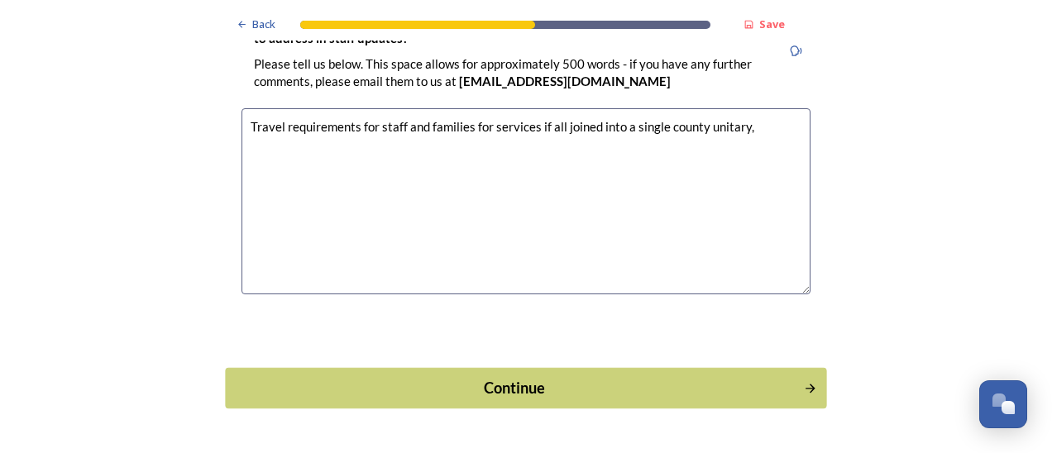
type textarea "Travel requirements for staff and families for services if all joined into a si…"
click at [516, 377] on div "Continue" at bounding box center [515, 388] width 560 height 22
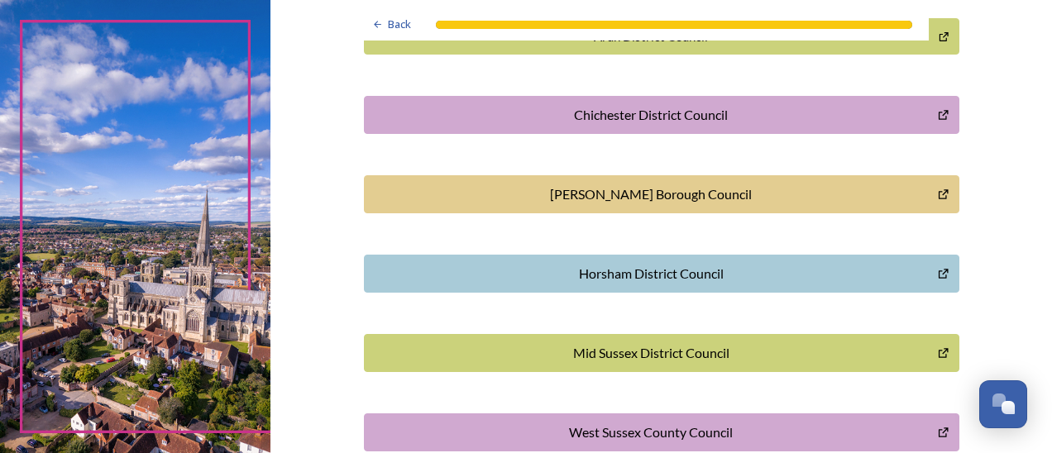
scroll to position [609, 0]
